Goal: Task Accomplishment & Management: Manage account settings

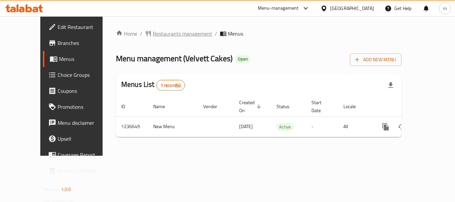
click at [153, 35] on span "Restaurants management" at bounding box center [182, 34] width 59 height 8
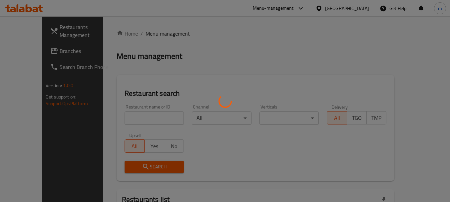
click at [122, 118] on div at bounding box center [225, 101] width 450 height 202
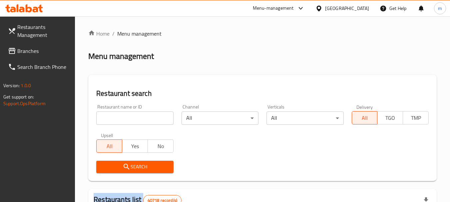
click at [122, 118] on div at bounding box center [225, 101] width 450 height 202
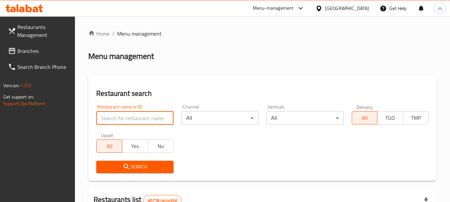
click at [122, 118] on input "search" at bounding box center [134, 118] width 77 height 13
paste input "679109"
type input "679109"
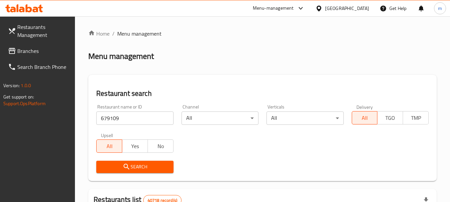
click at [122, 168] on span "Search" at bounding box center [135, 167] width 66 height 8
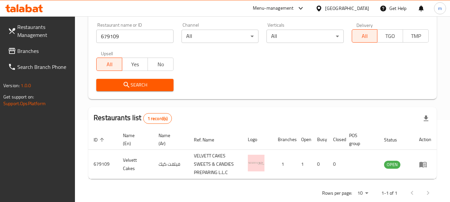
scroll to position [95, 0]
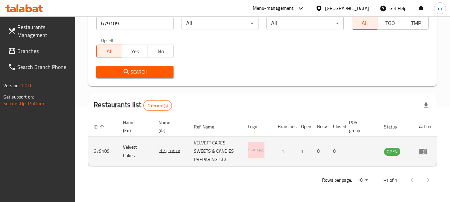
click at [426, 150] on icon "enhanced table" at bounding box center [422, 152] width 7 height 6
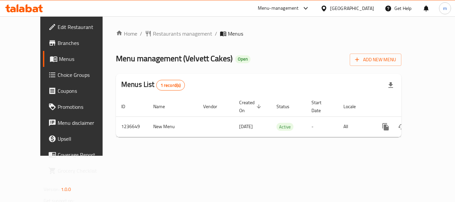
click at [58, 75] on span "Choice Groups" at bounding box center [84, 75] width 53 height 8
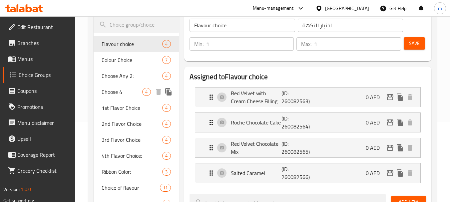
scroll to position [67, 0]
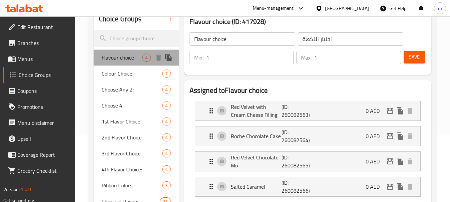
click at [133, 60] on span "Flavour choice" at bounding box center [122, 58] width 41 height 8
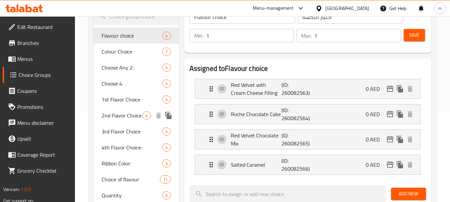
scroll to position [100, 0]
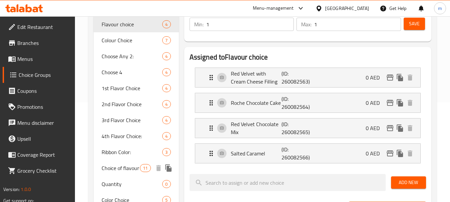
click at [125, 172] on span "Choice of flavour" at bounding box center [121, 168] width 38 height 8
type input "Choice of flavour"
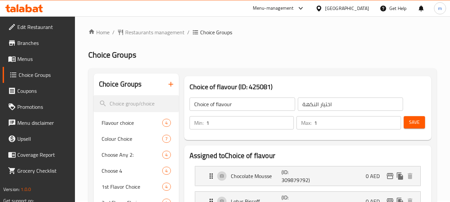
scroll to position [0, 0]
